Goal: Information Seeking & Learning: Learn about a topic

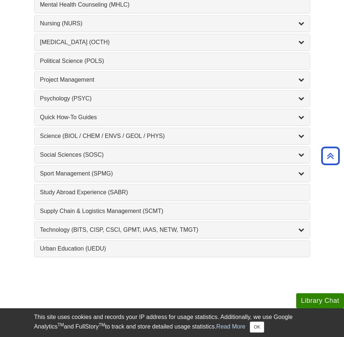
scroll to position [735, 0]
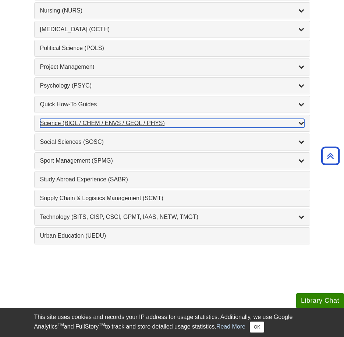
click at [214, 126] on div "Science (BIOL / CHEM / ENVS / GEOL / PHYS) , 7 guides" at bounding box center [172, 123] width 264 height 9
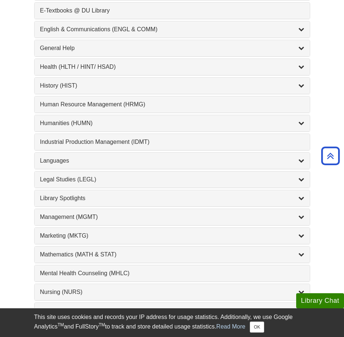
scroll to position [441, 0]
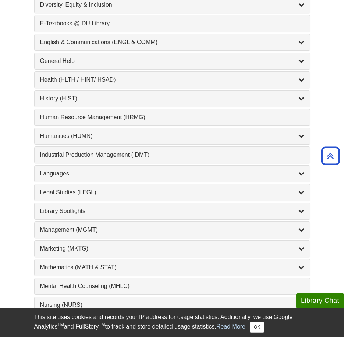
click at [120, 75] on div "Health (HLTH / HINT/ HSAD) , 12 guides" at bounding box center [172, 80] width 275 height 16
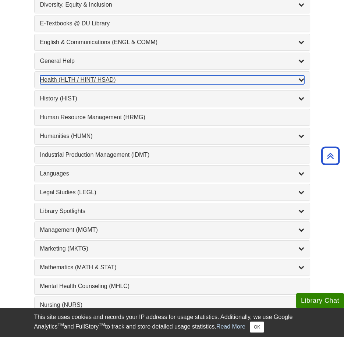
click at [122, 83] on div "Health (HLTH / HINT/ HSAD) , 12 guides" at bounding box center [172, 79] width 264 height 9
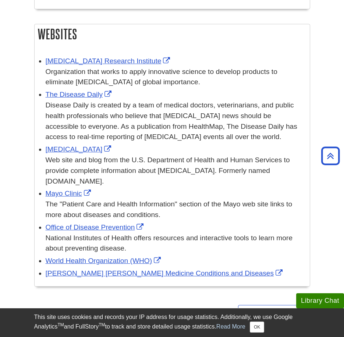
scroll to position [993, 0]
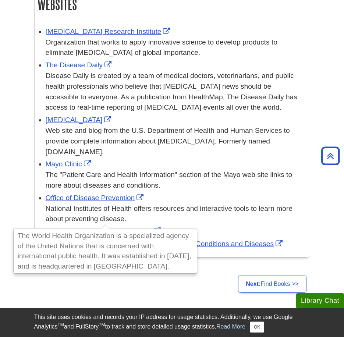
click at [202, 128] on div "Web site and blog from the U.S. Department of Health and Human Services to prov…" at bounding box center [176, 141] width 260 height 32
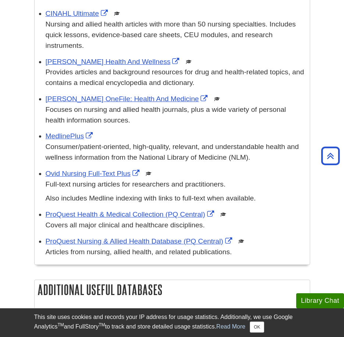
scroll to position [331, 0]
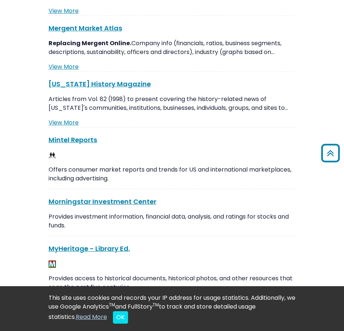
scroll to position [5442, 0]
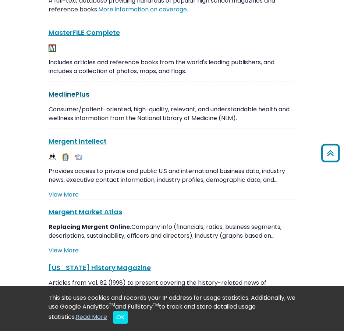
click at [73, 90] on link "MedlinePlus This link opens in a new window" at bounding box center [69, 94] width 41 height 9
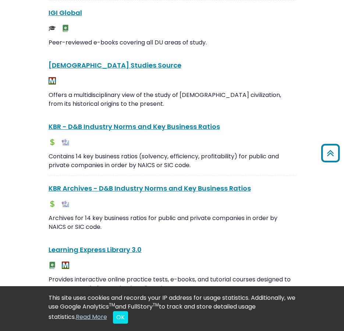
scroll to position [4707, 0]
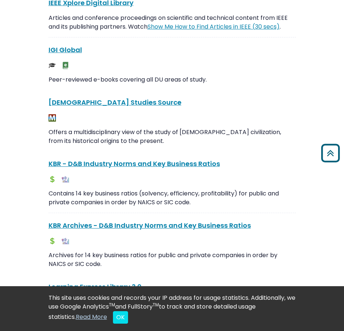
click at [338, 158] on icon "Back to Top" at bounding box center [330, 154] width 24 height 24
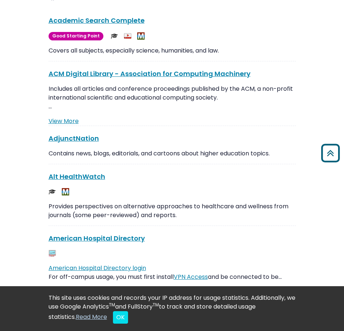
scroll to position [0, 0]
